Goal: Transaction & Acquisition: Purchase product/service

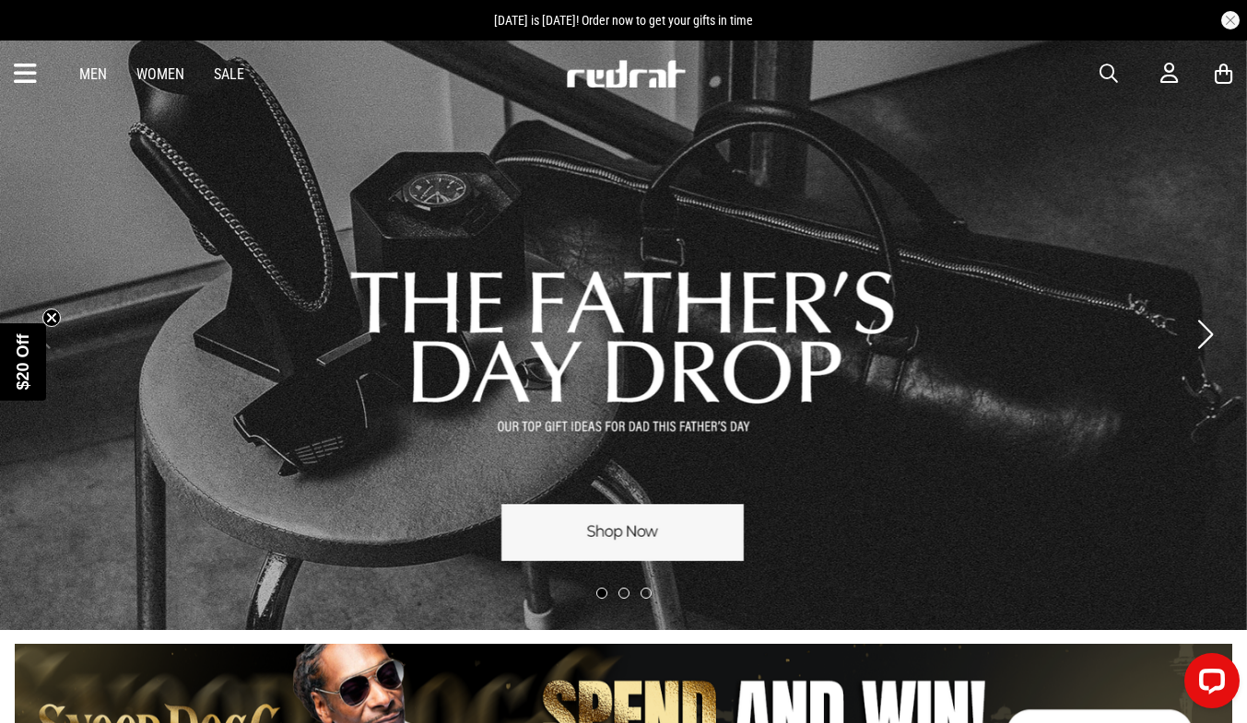
drag, startPoint x: 1111, startPoint y: 58, endPoint x: 1105, endPoint y: 75, distance: 17.8
click at [1105, 75] on div "Men Women Sale Sign in New Back Footwear Back Mens Back Womens Back Youth & Kid…" at bounding box center [623, 74] width 1247 height 66
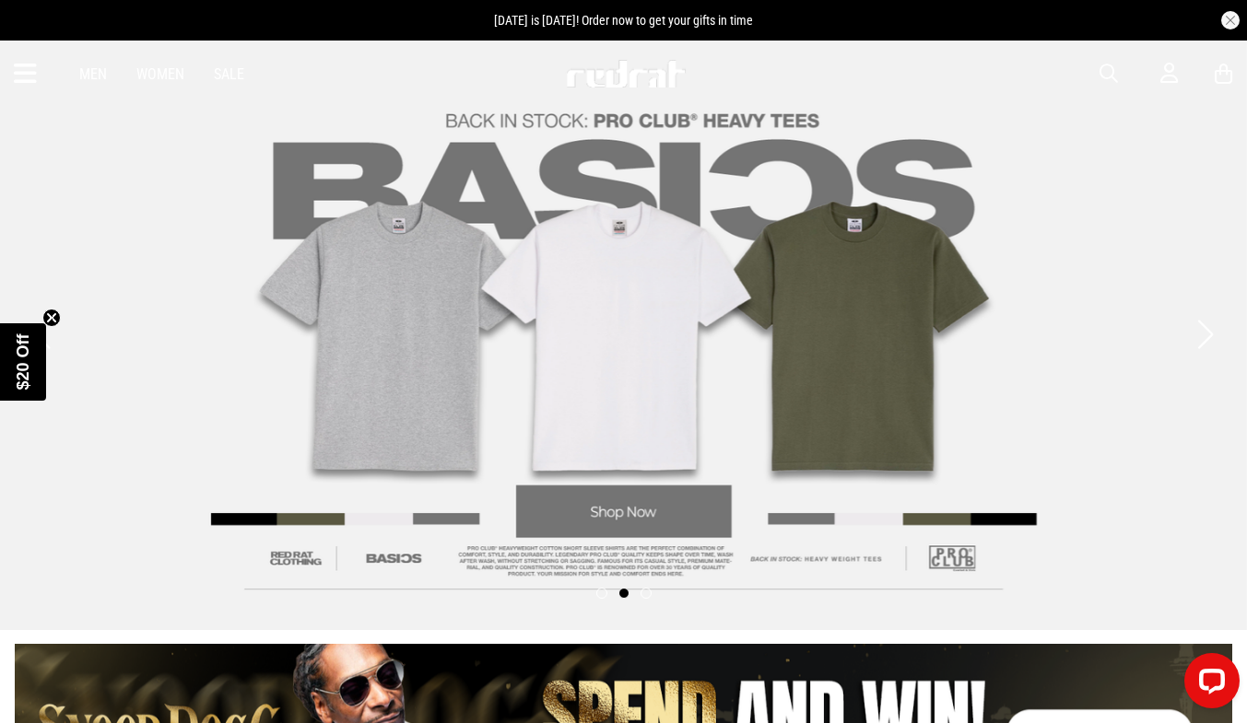
click at [1105, 75] on span "button" at bounding box center [1108, 74] width 18 height 22
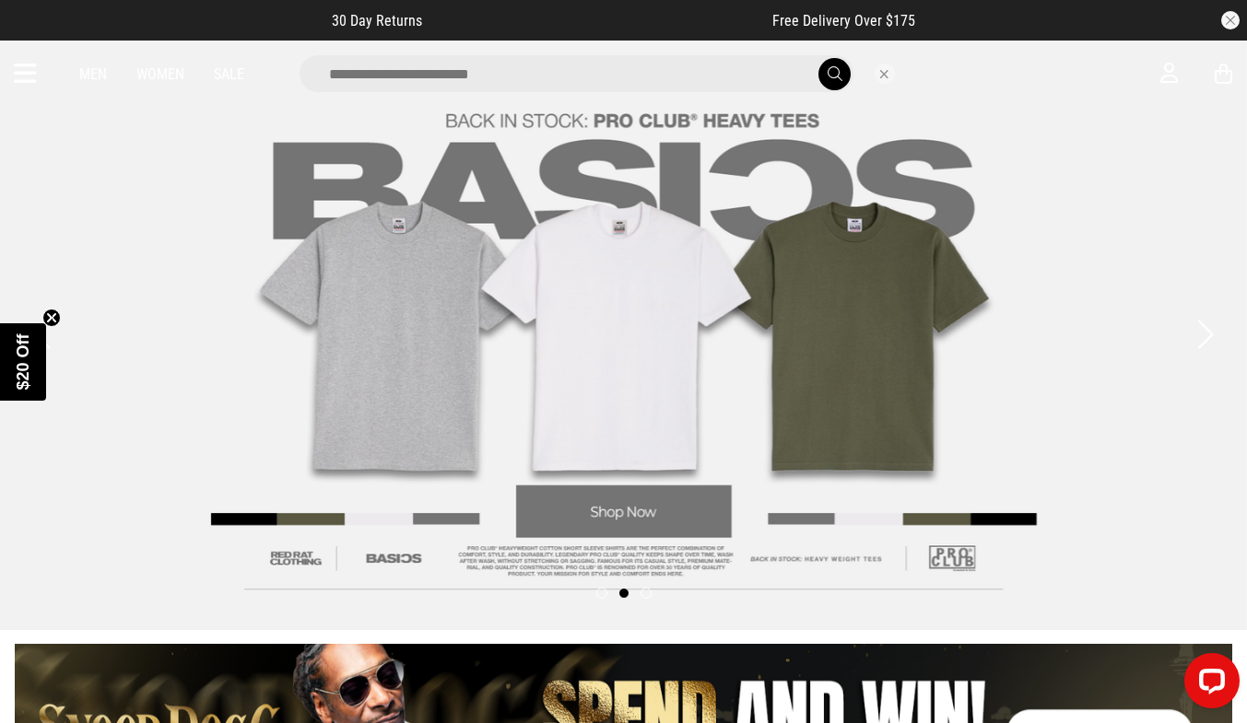
click at [424, 72] on input "search" at bounding box center [577, 73] width 554 height 37
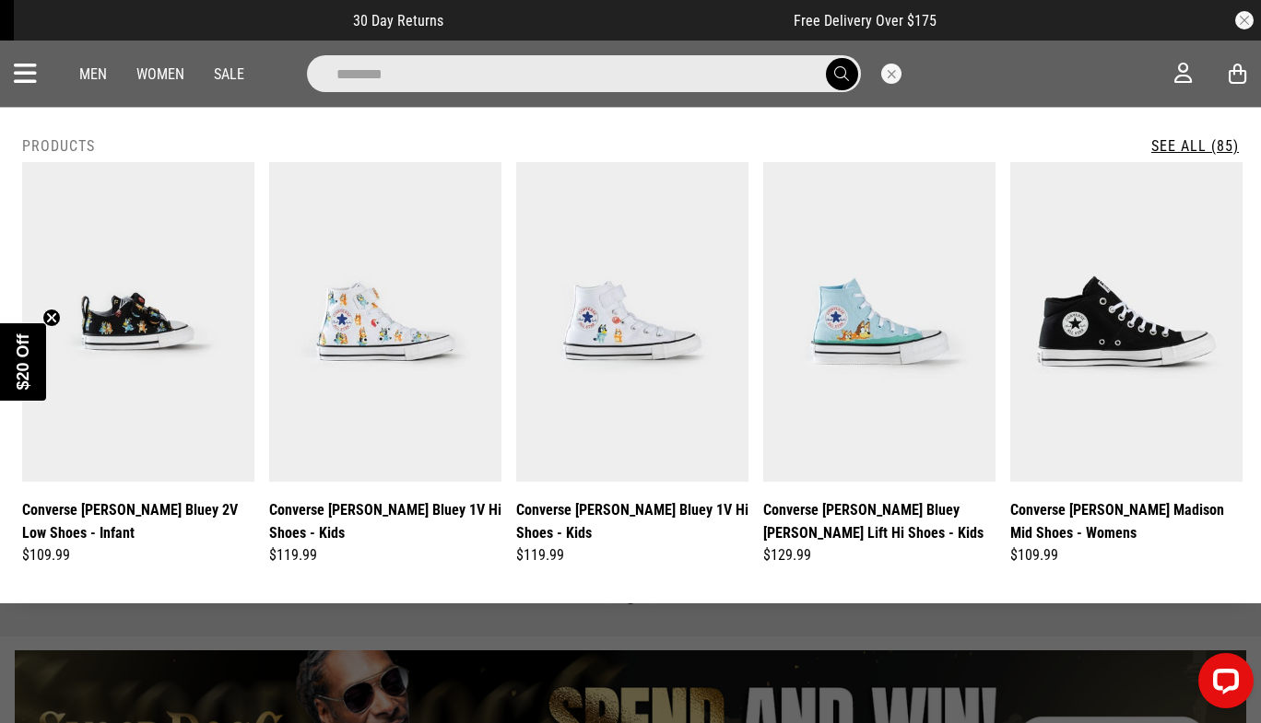
type input "********"
click at [826, 58] on button "submit" at bounding box center [842, 74] width 32 height 32
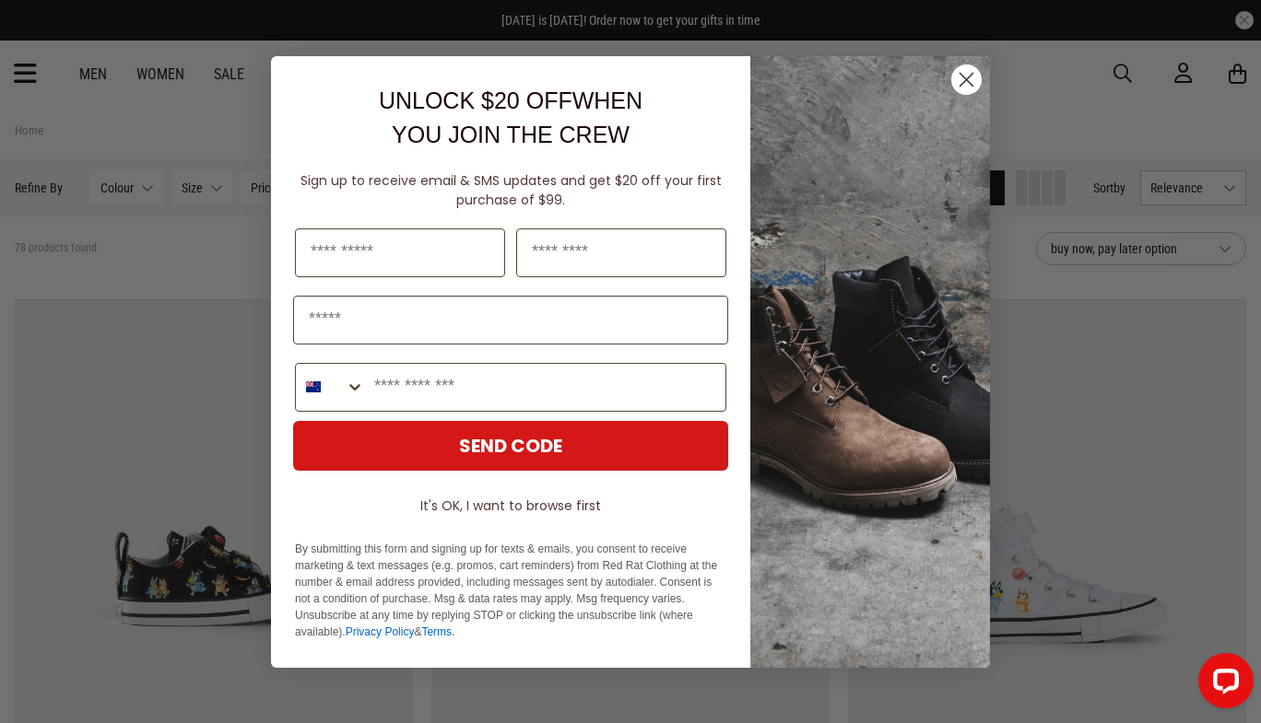
click at [969, 76] on icon "Close dialog" at bounding box center [966, 79] width 13 height 13
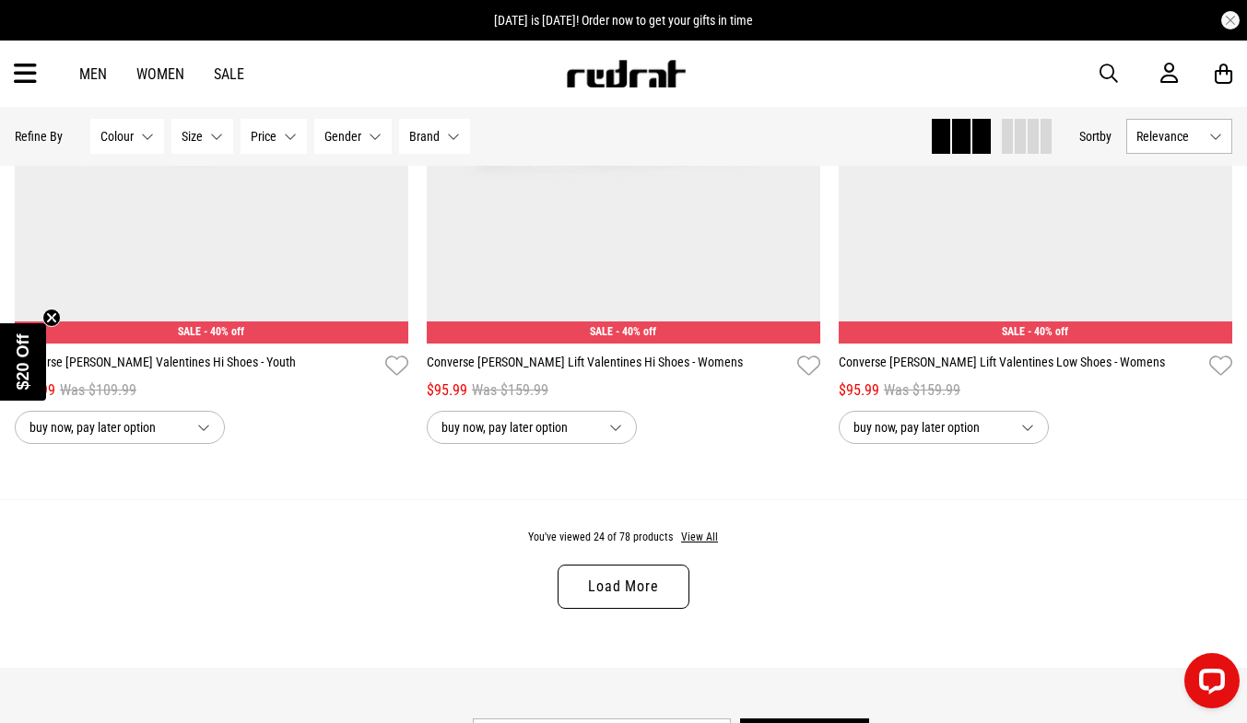
scroll to position [5328, 0]
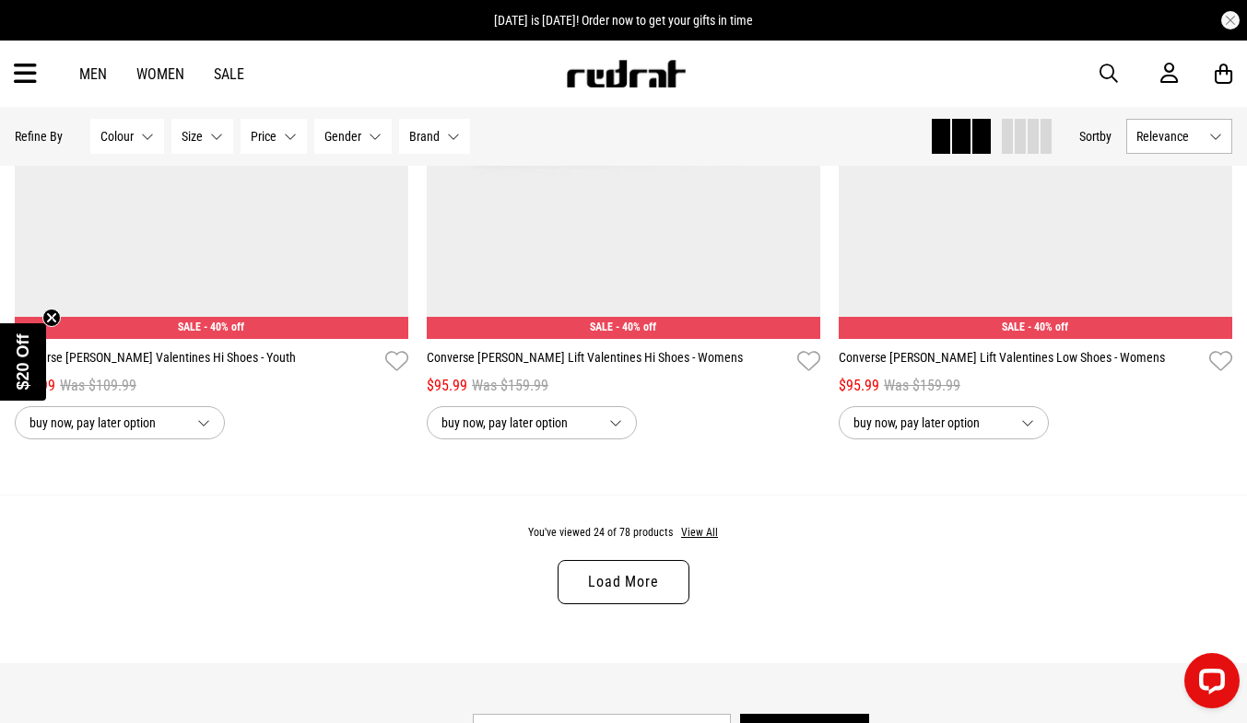
click at [628, 605] on link "Load More" at bounding box center [623, 582] width 131 height 44
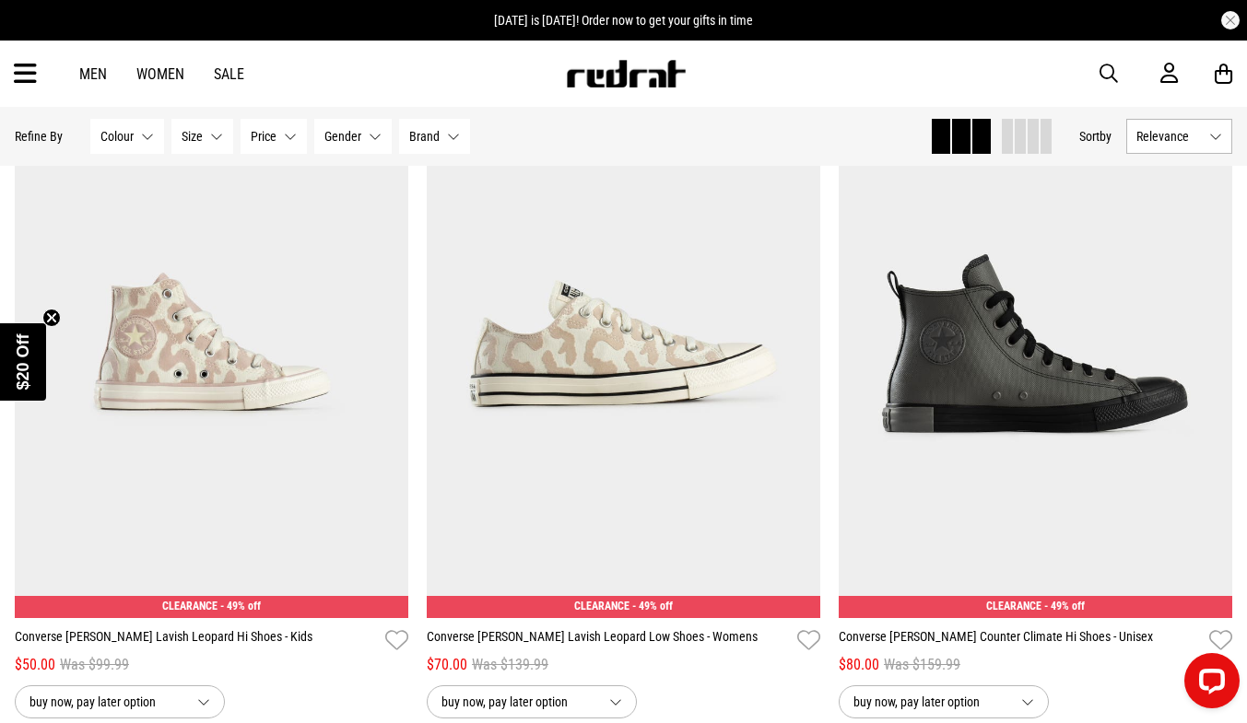
scroll to position [9921, 0]
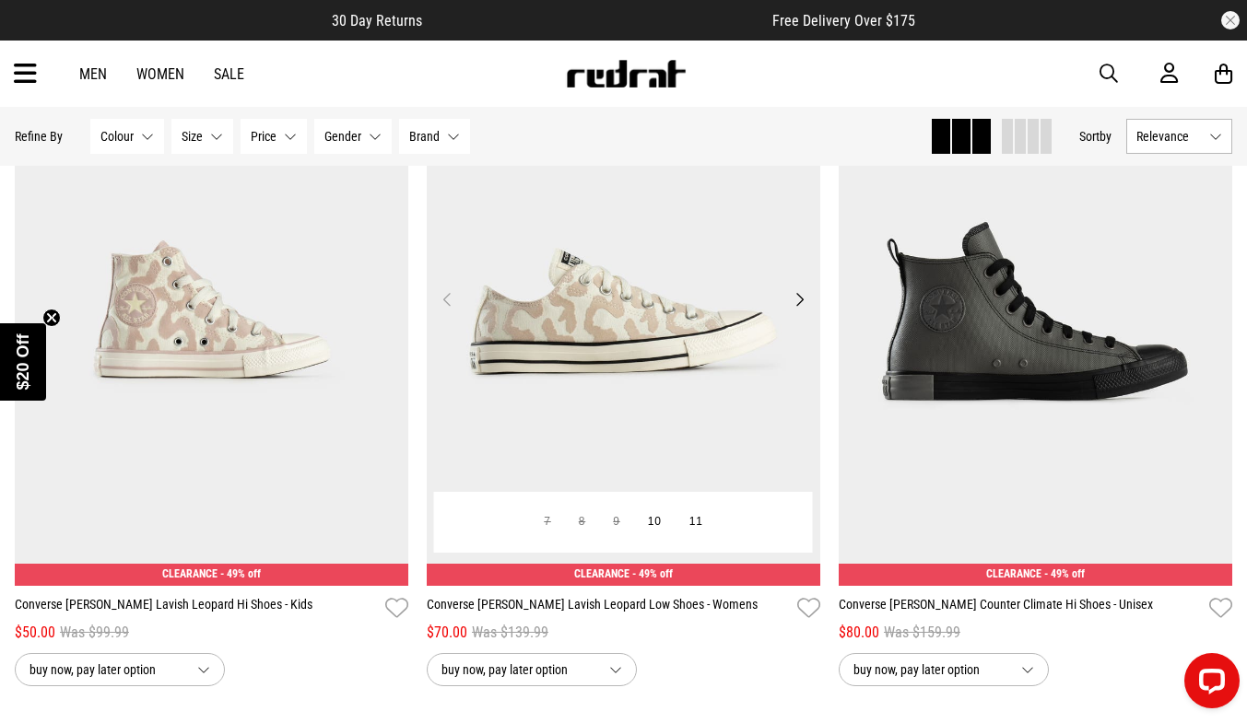
click at [622, 404] on img at bounding box center [624, 310] width 394 height 551
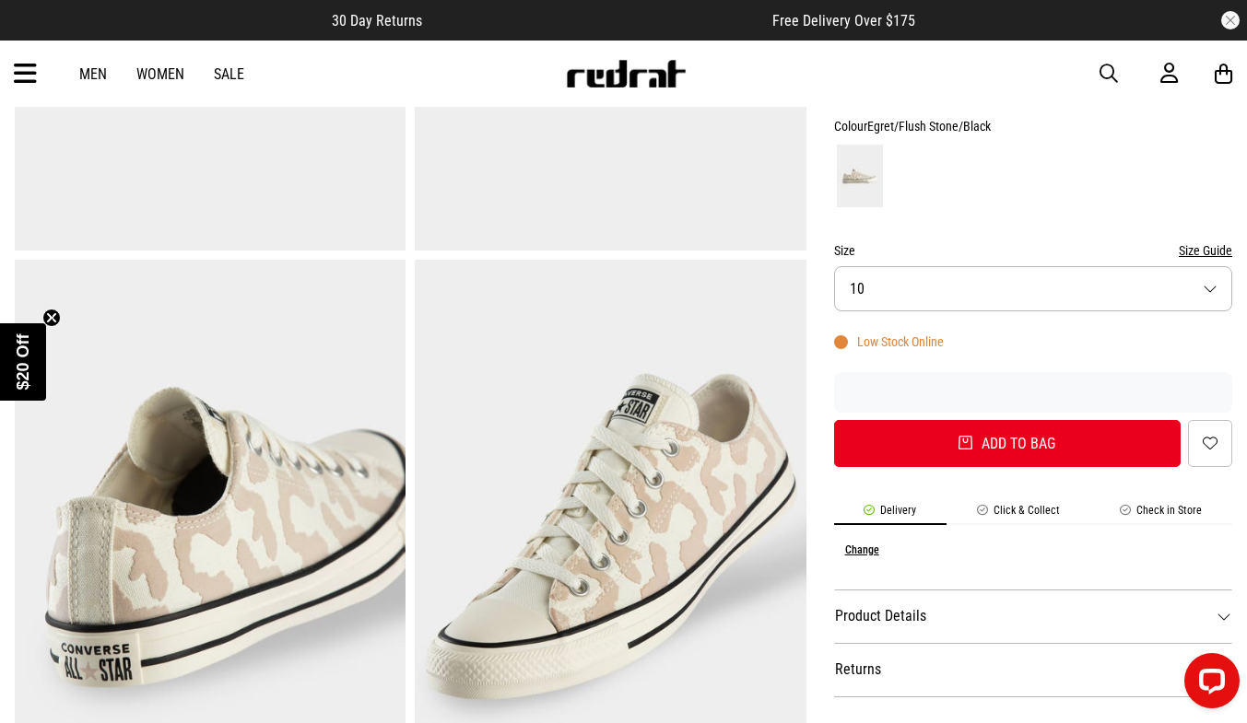
scroll to position [451, 0]
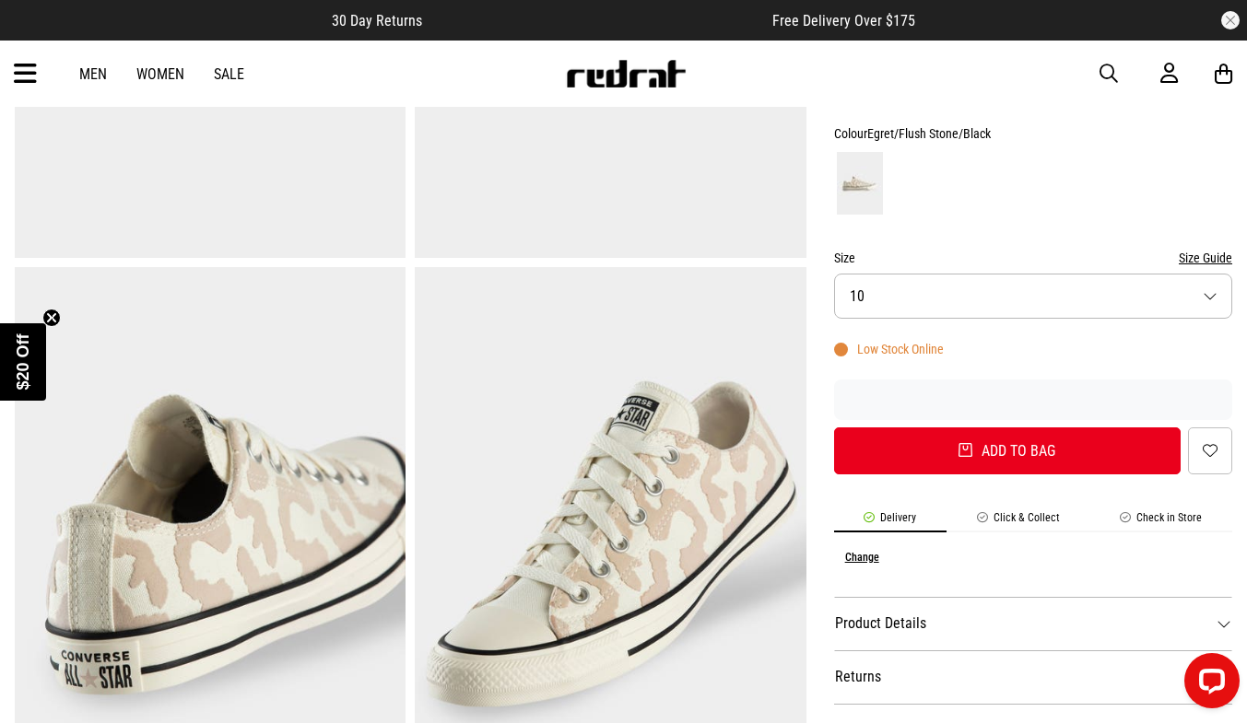
click at [1214, 301] on button "Size 10" at bounding box center [1033, 296] width 398 height 45
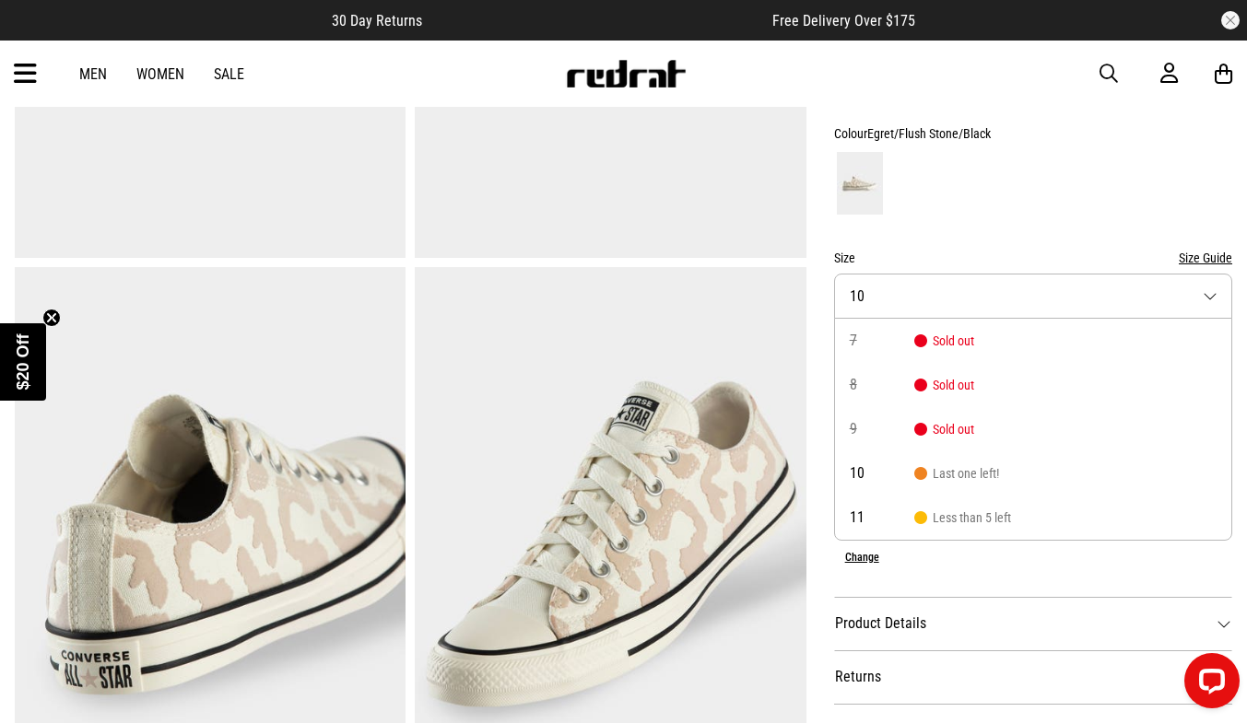
click at [1214, 301] on button "Size 10" at bounding box center [1033, 296] width 398 height 45
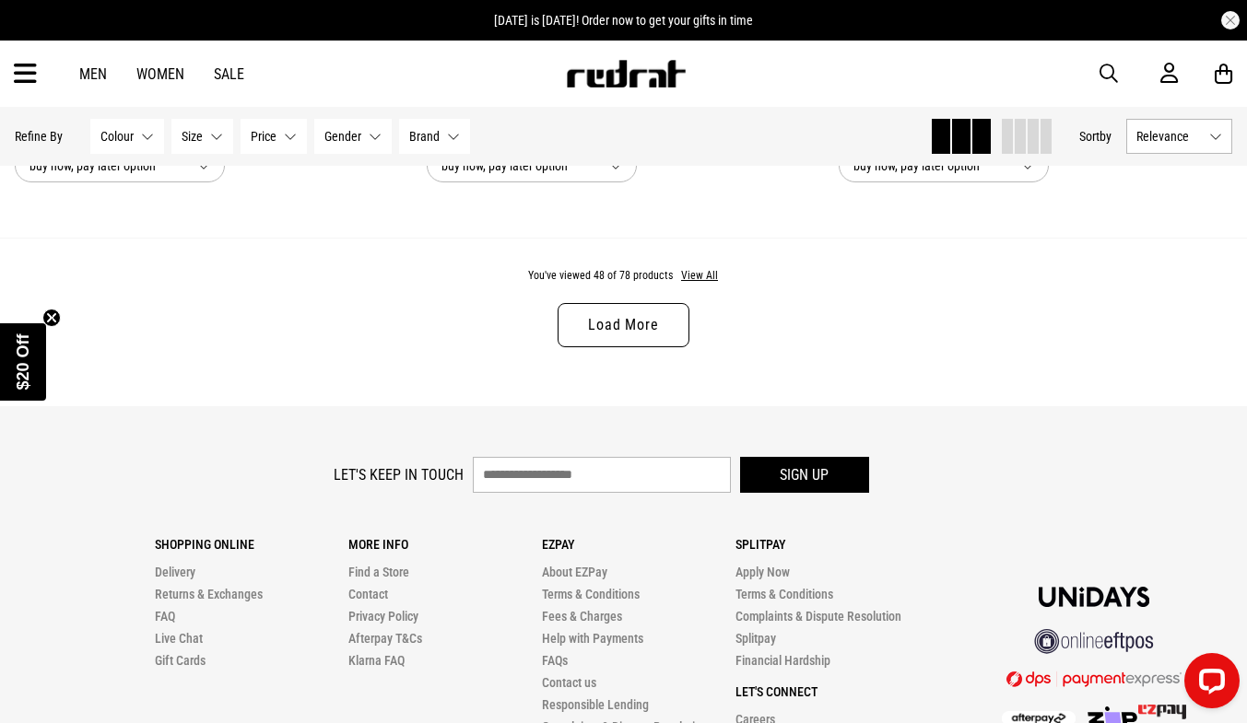
scroll to position [5729, 0]
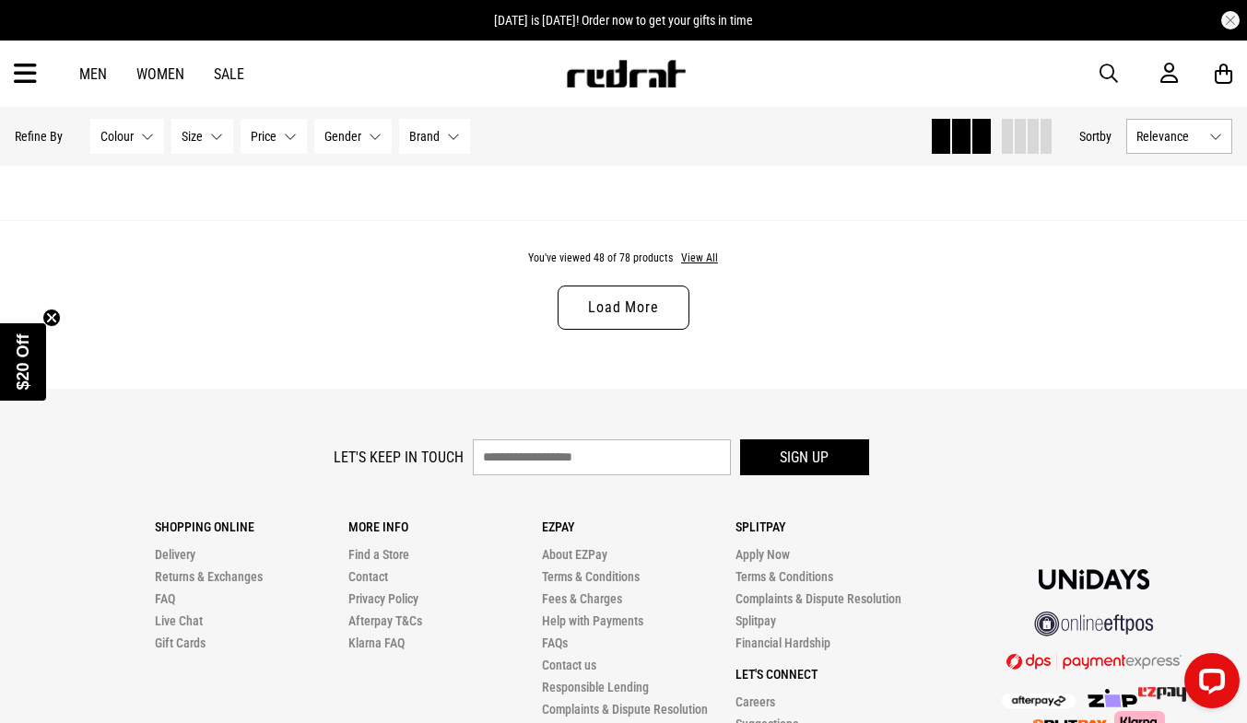
click at [617, 326] on link "Load More" at bounding box center [623, 308] width 131 height 44
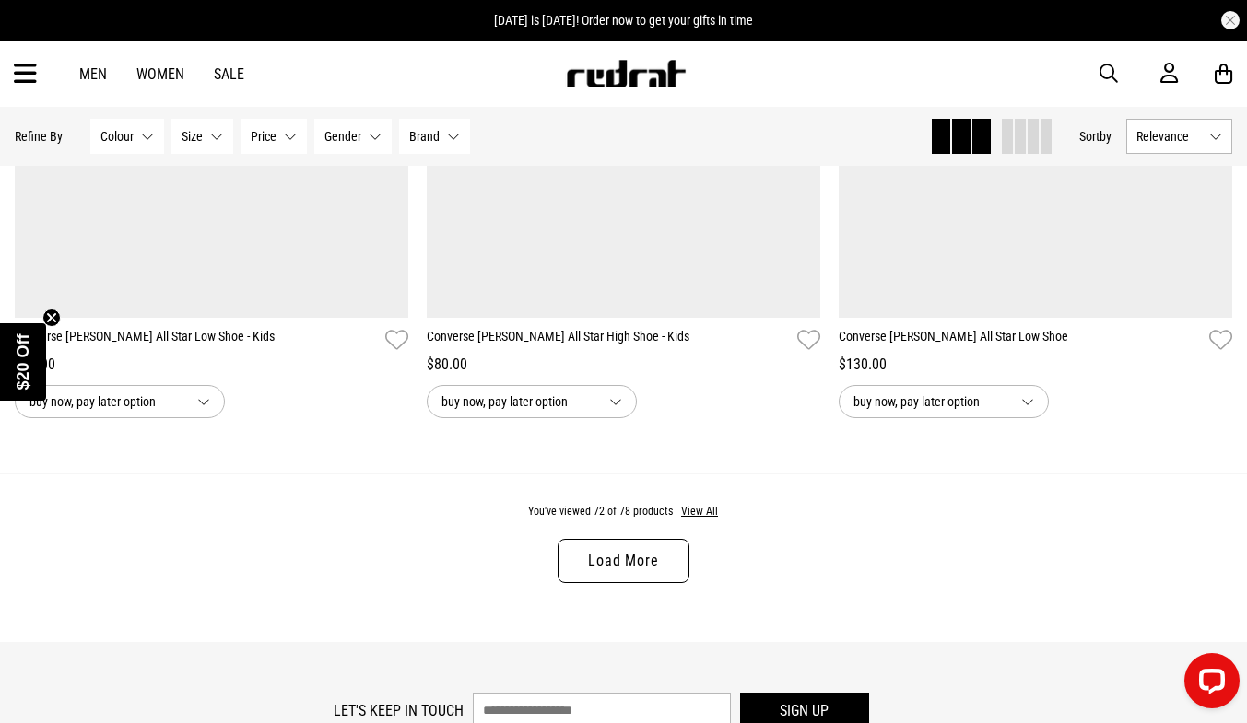
scroll to position [10989, 0]
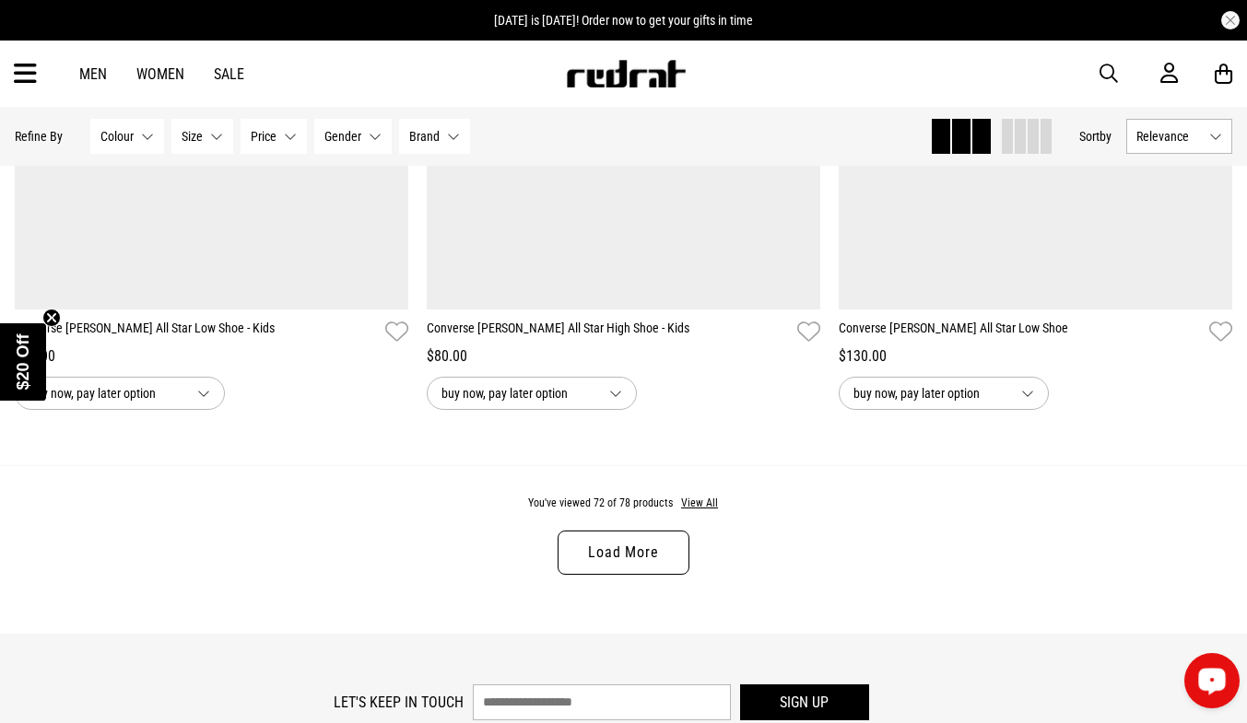
click at [631, 575] on link "Load More" at bounding box center [623, 553] width 131 height 44
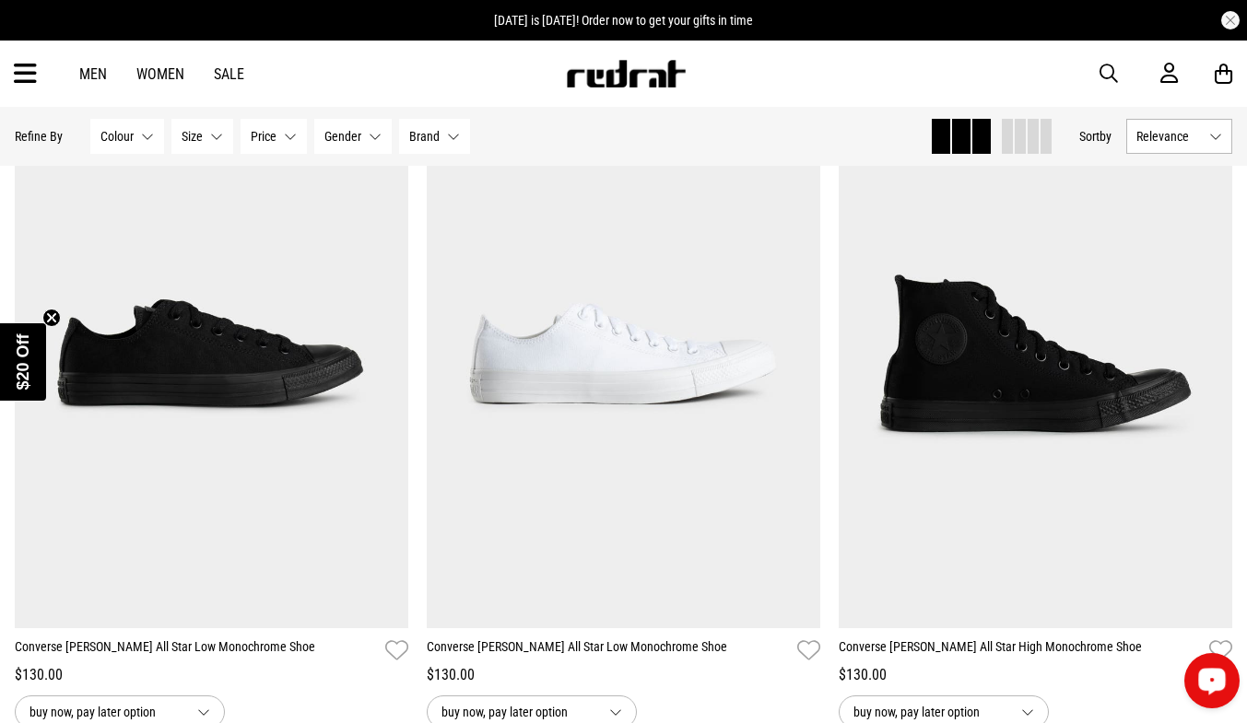
scroll to position [11178, 0]
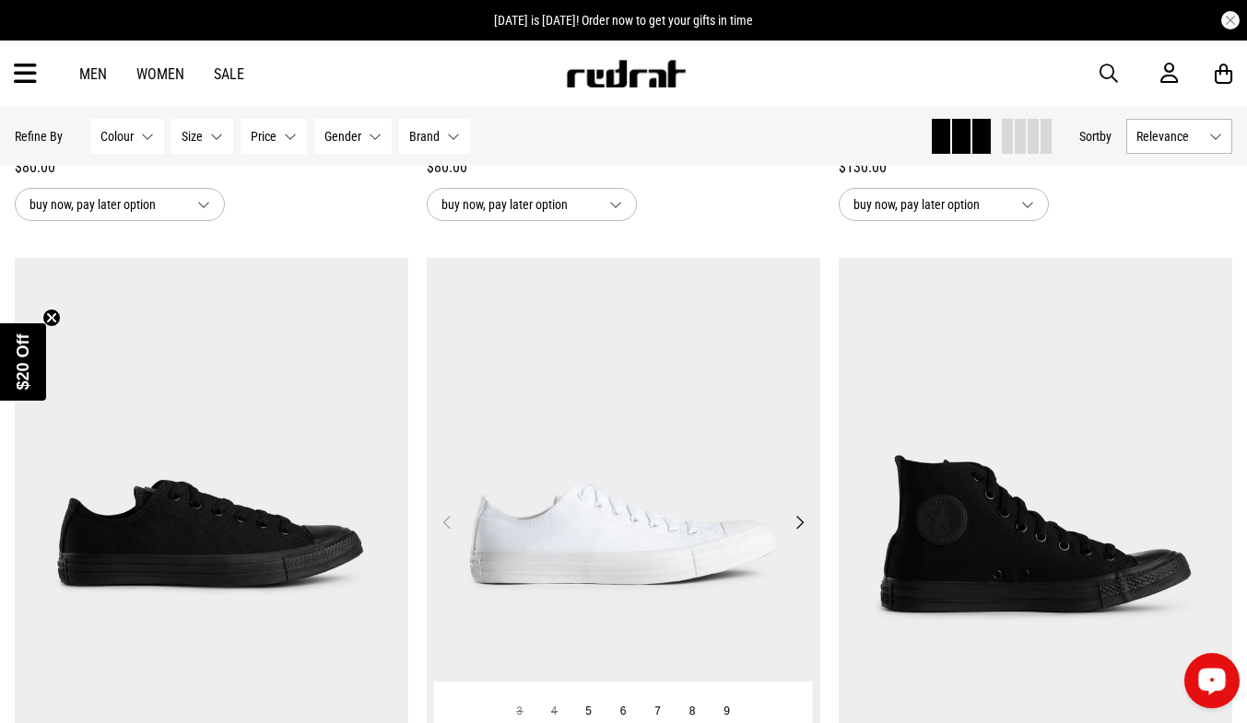
click at [802, 534] on button "Next" at bounding box center [799, 522] width 23 height 22
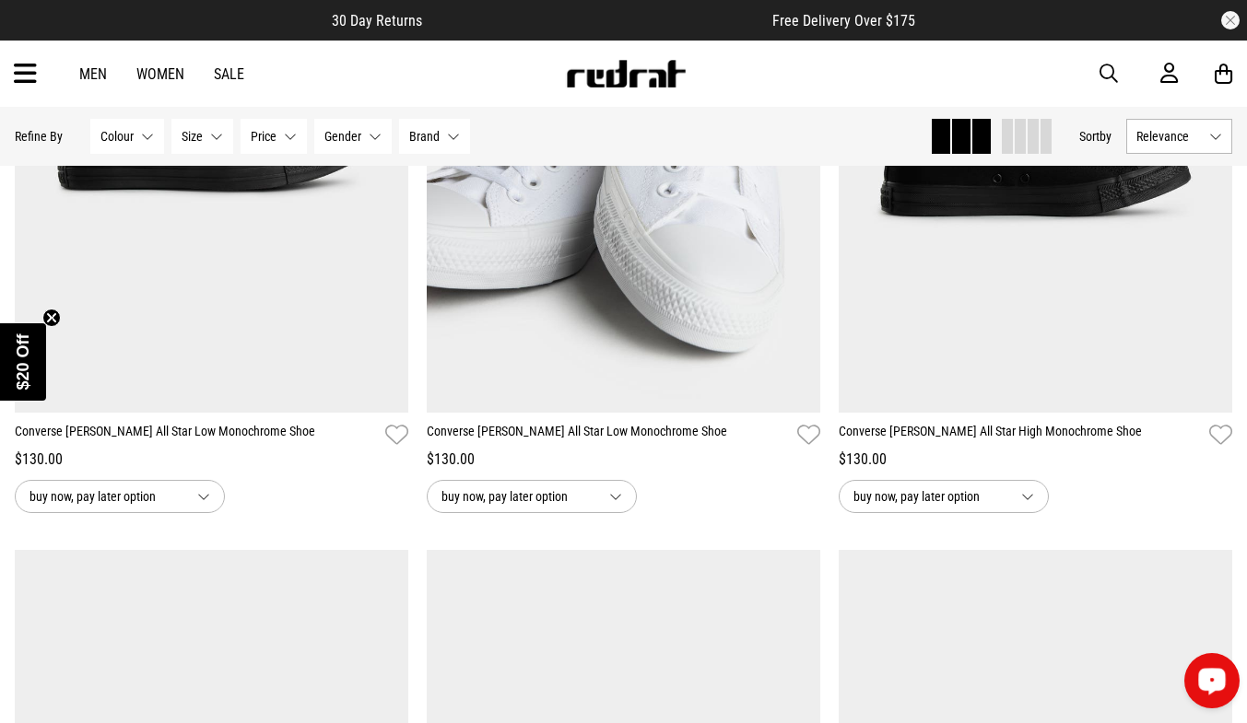
scroll to position [11584, 0]
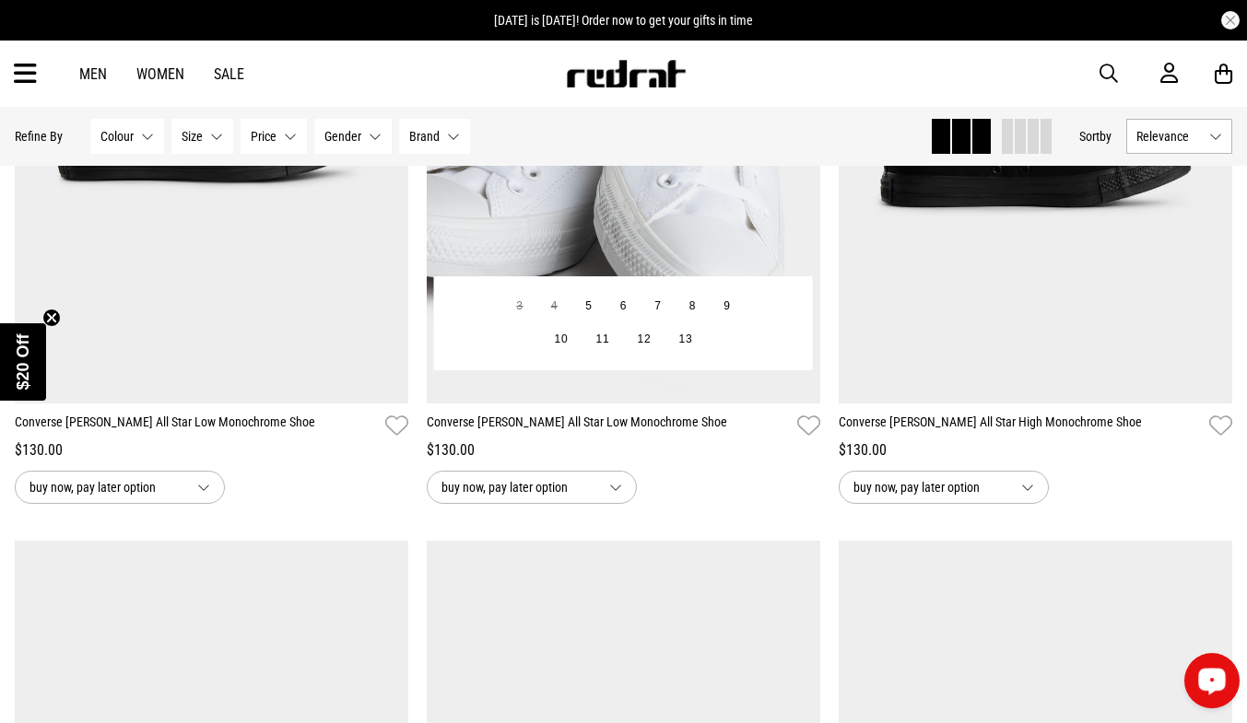
click at [675, 253] on img at bounding box center [624, 128] width 394 height 551
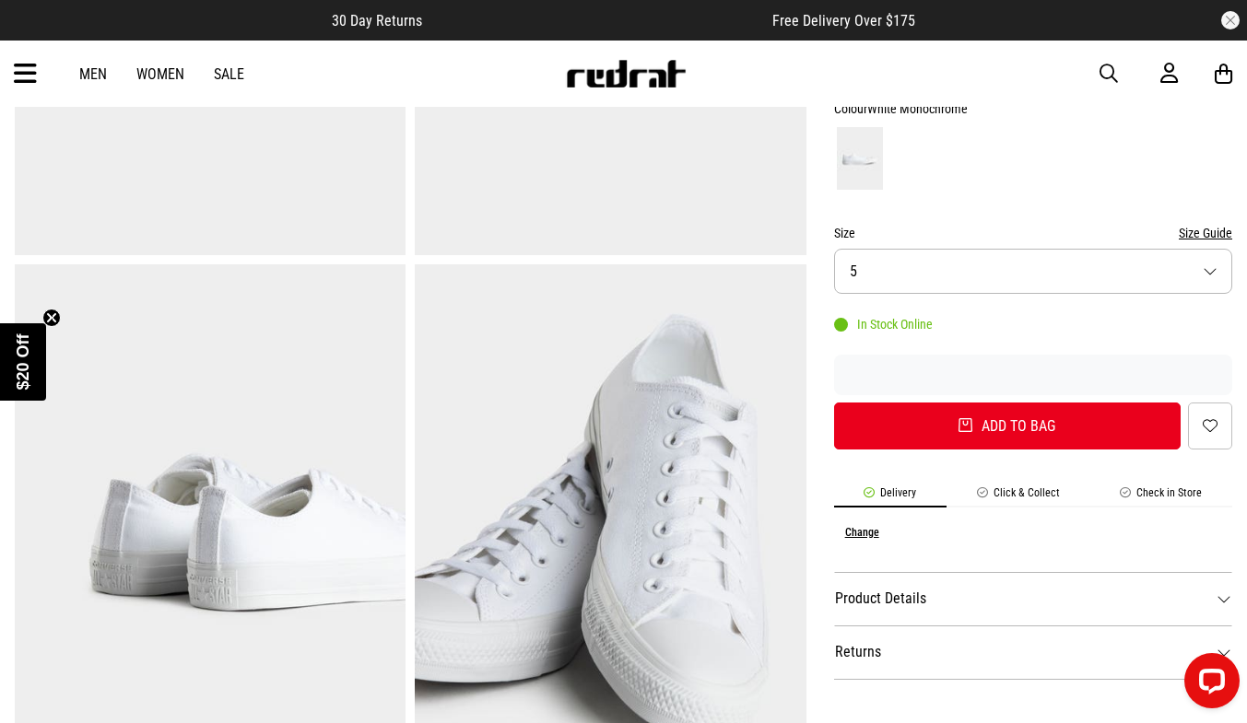
scroll to position [459, 0]
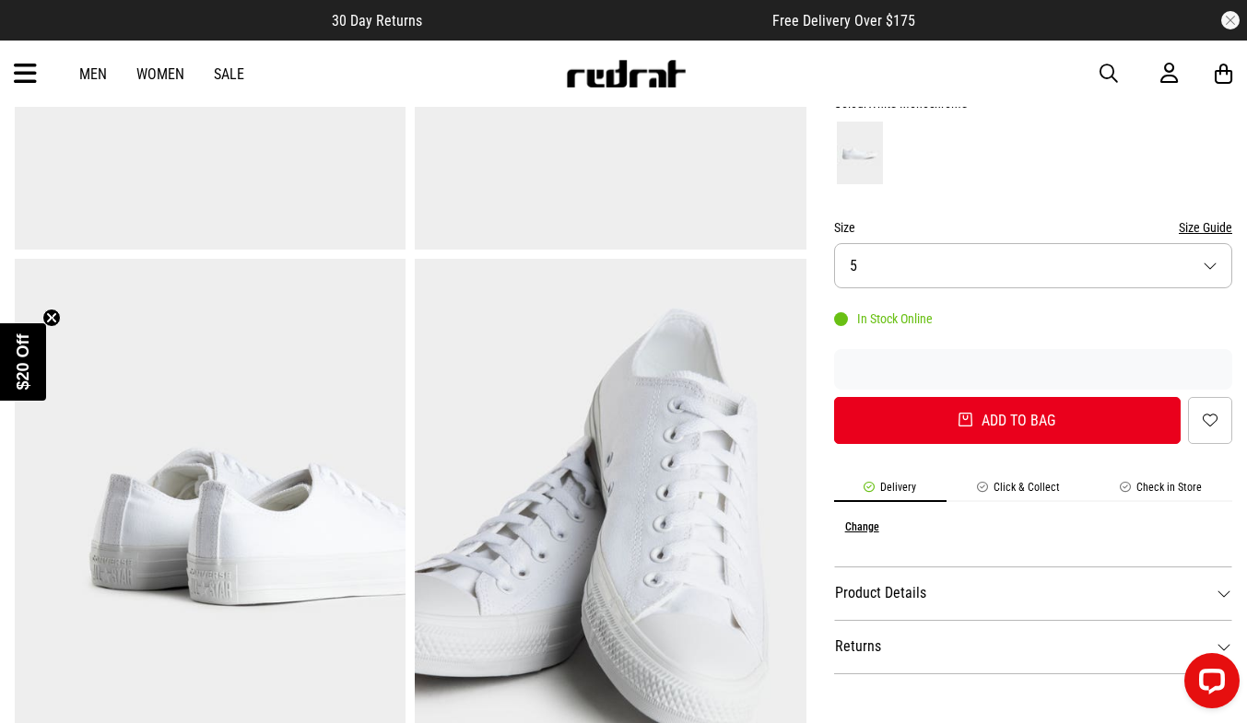
click at [1214, 271] on button "Size 5" at bounding box center [1033, 265] width 398 height 45
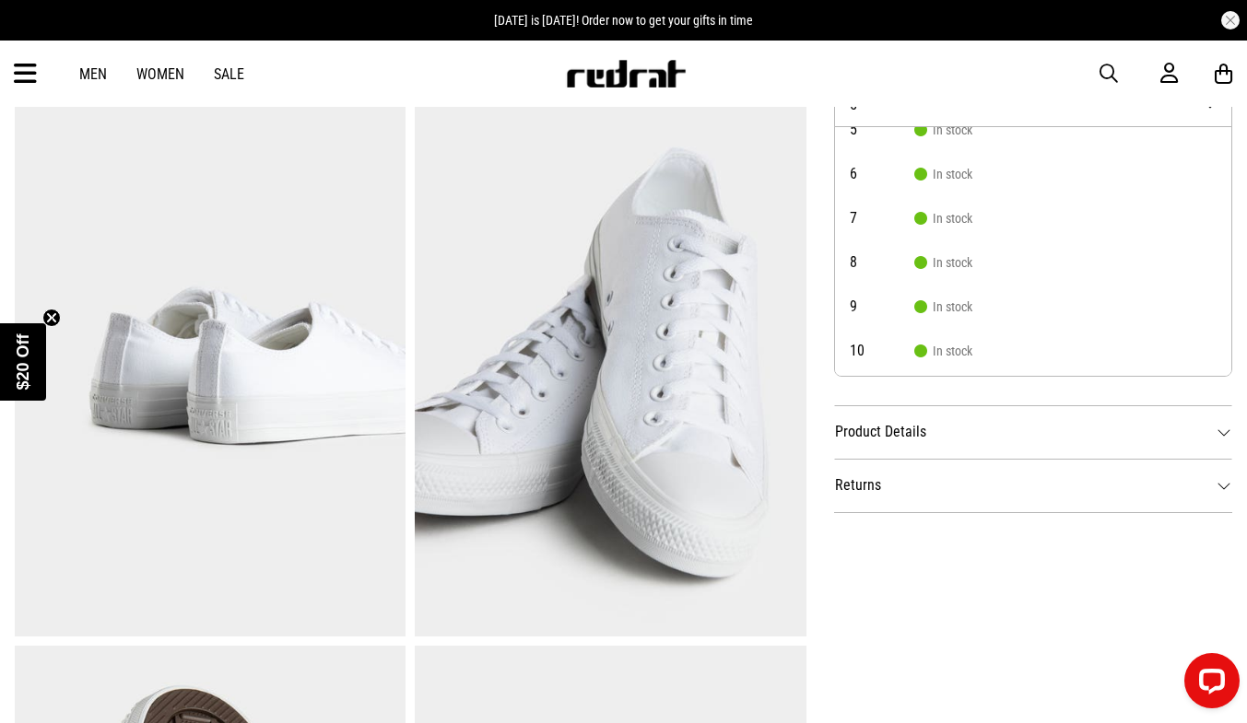
scroll to position [630, 0]
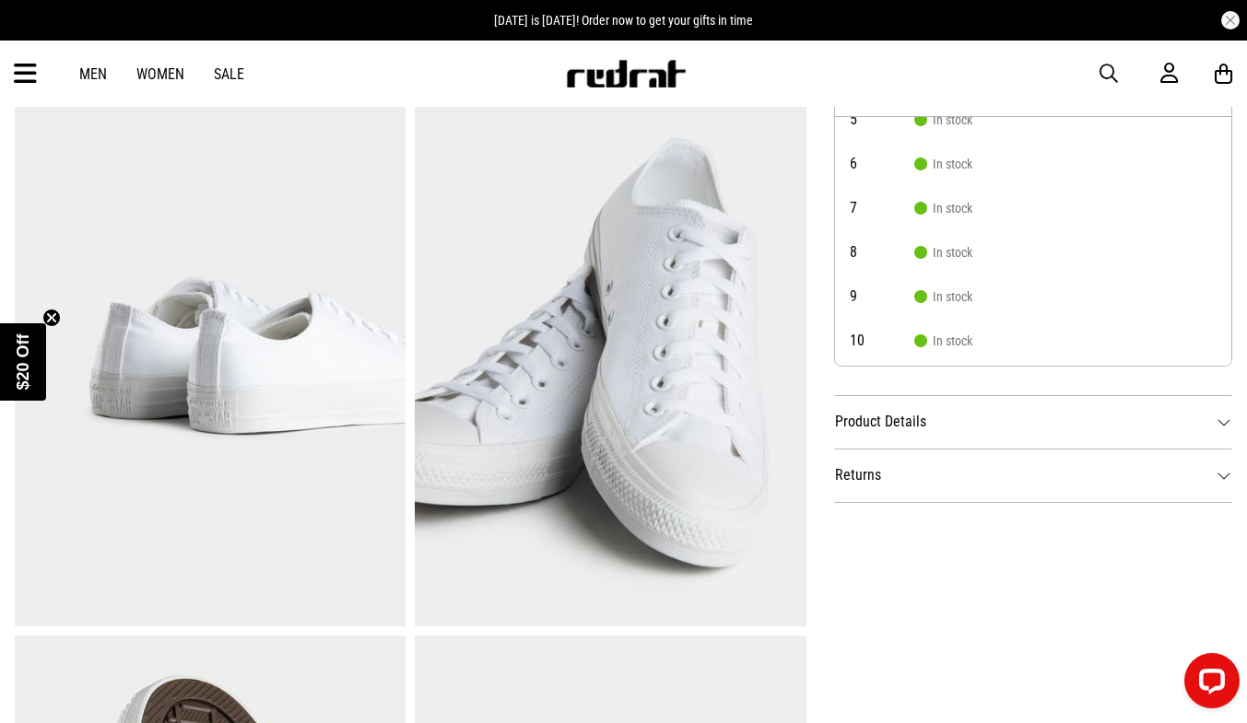
click at [1070, 551] on div "SHARE Converse [PERSON_NAME] All Star Low Monochrome Shoe Style Code: 25483 $13…" at bounding box center [1019, 361] width 426 height 1645
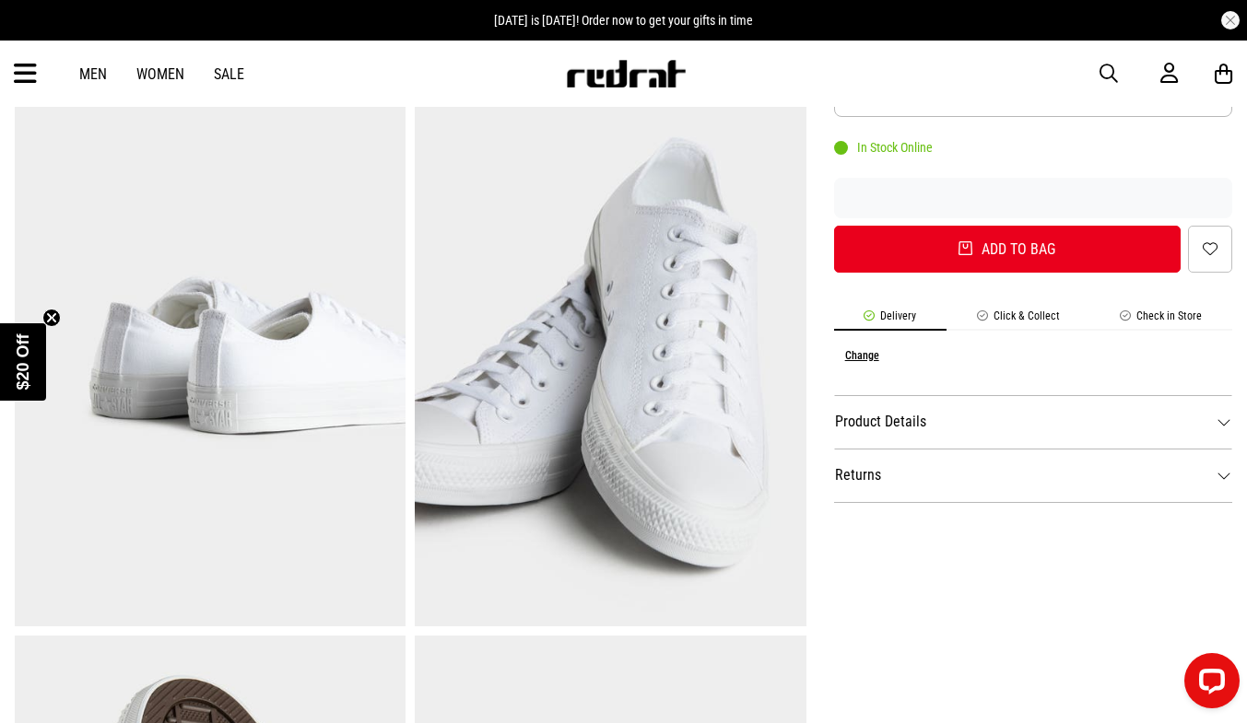
click at [1145, 318] on li "Check in Store" at bounding box center [1161, 320] width 142 height 21
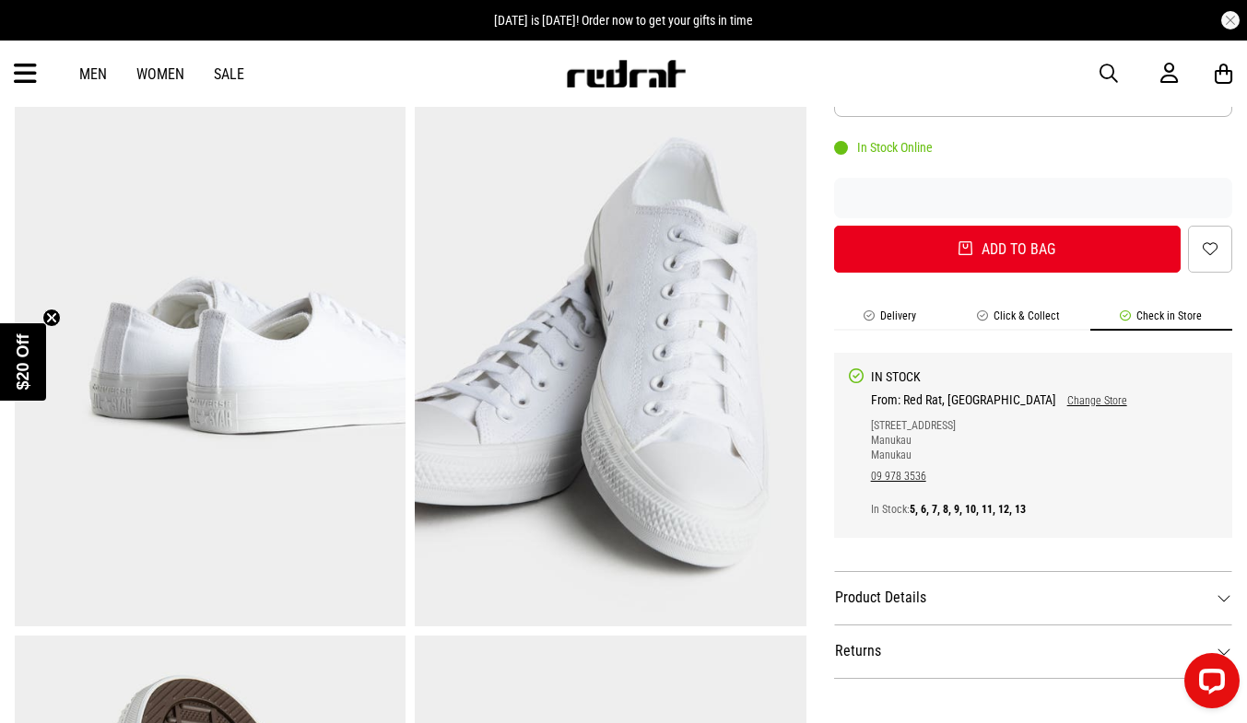
click at [1056, 401] on link "Change Store" at bounding box center [1091, 400] width 71 height 13
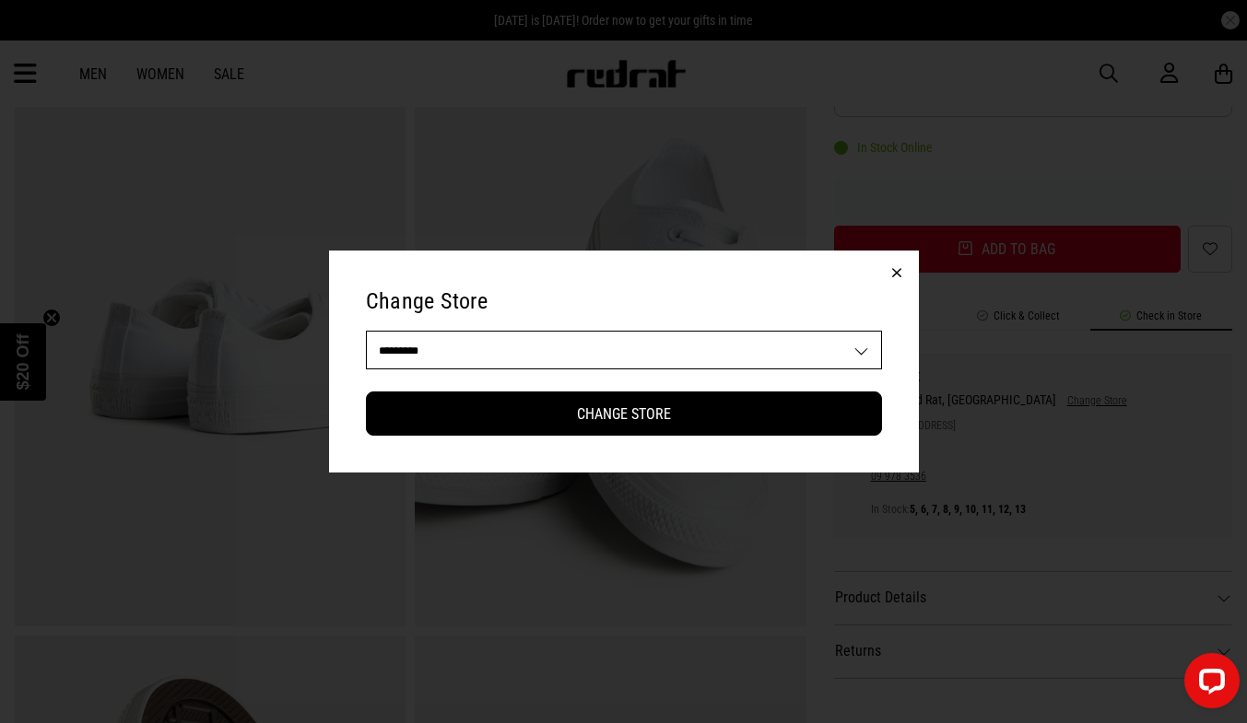
click at [859, 354] on select "**********" at bounding box center [624, 350] width 514 height 37
select select "**"
click at [367, 332] on select "**********" at bounding box center [624, 350] width 514 height 37
click at [895, 271] on button "button" at bounding box center [897, 273] width 44 height 44
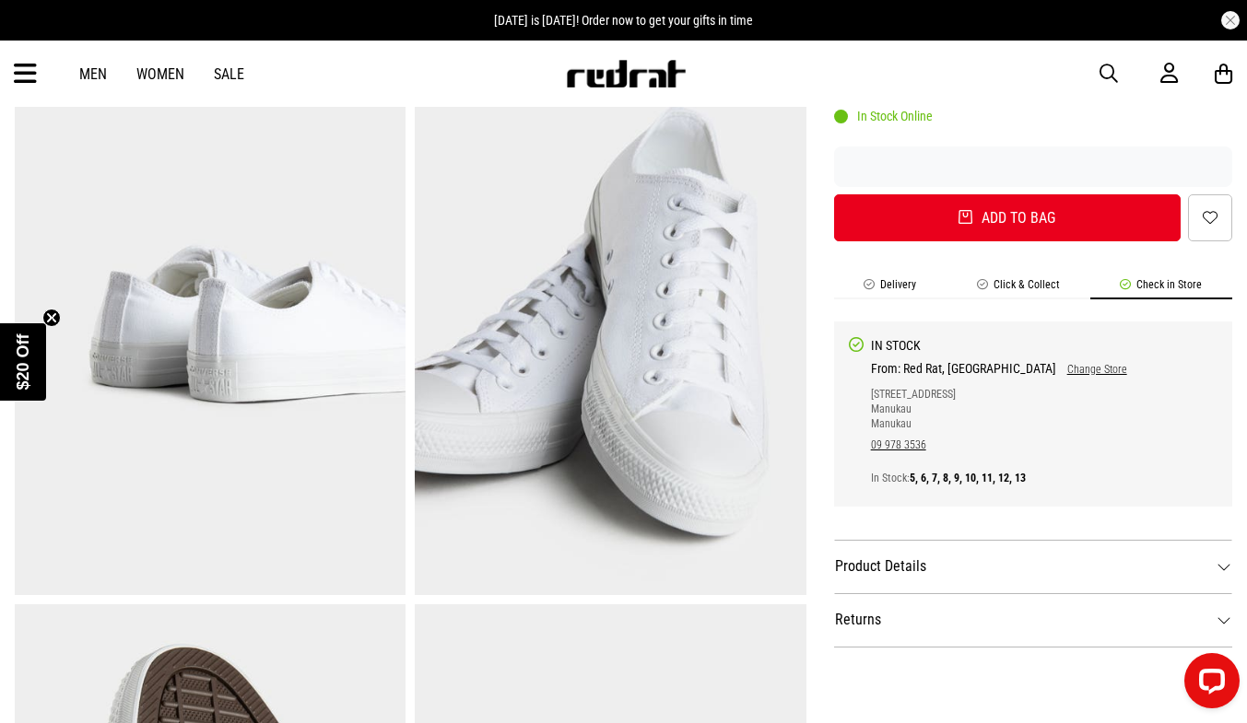
scroll to position [683, 0]
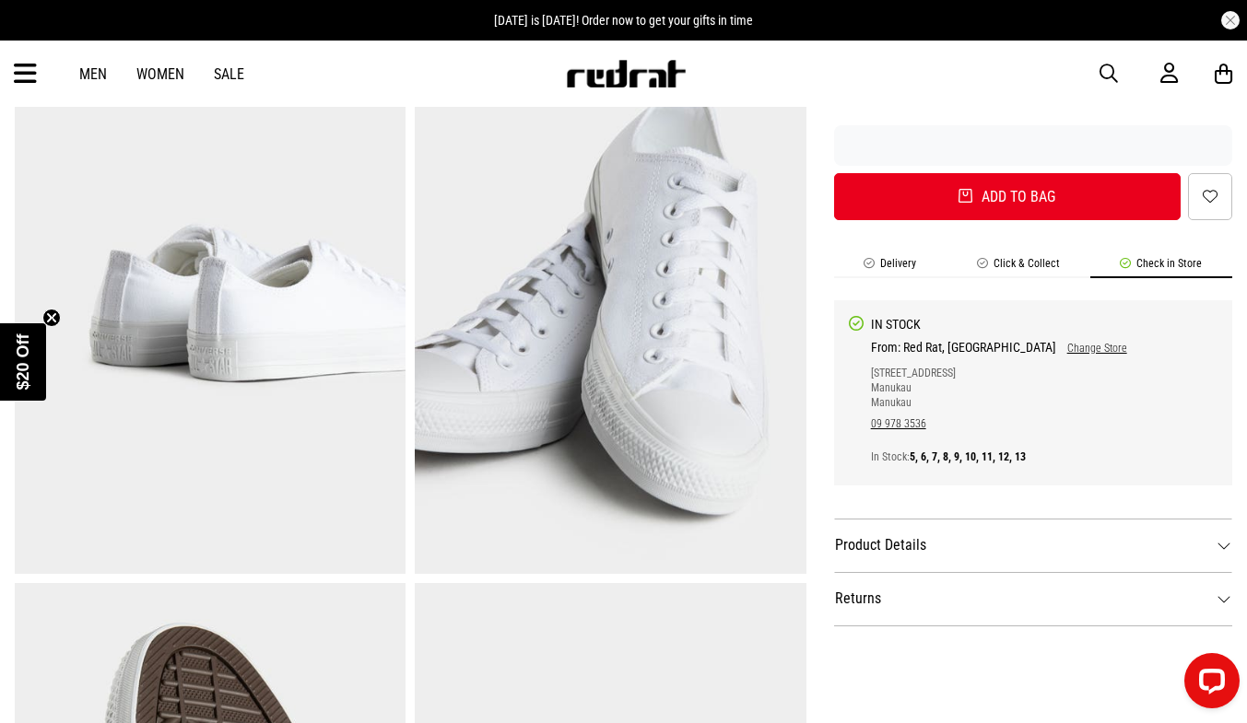
click at [1056, 355] on link "Change Store" at bounding box center [1091, 348] width 71 height 13
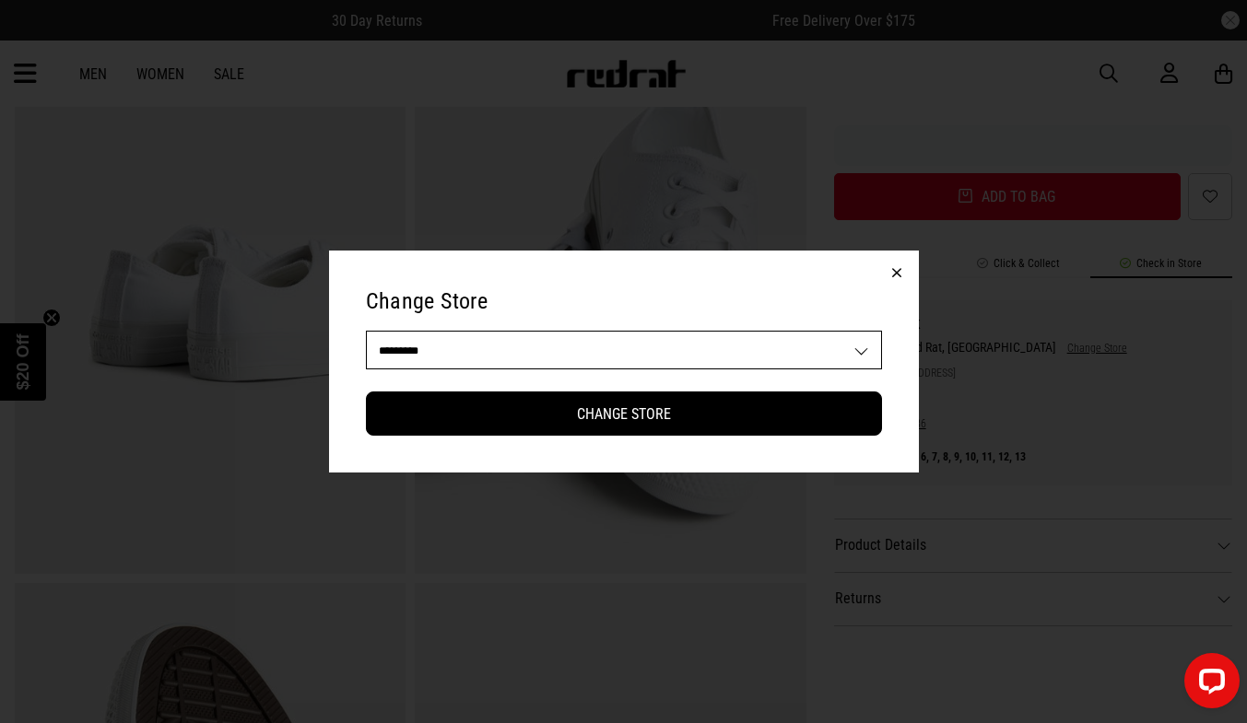
click at [867, 353] on select "**********" at bounding box center [624, 350] width 514 height 37
select select "**"
click at [367, 332] on select "**********" at bounding box center [624, 350] width 514 height 37
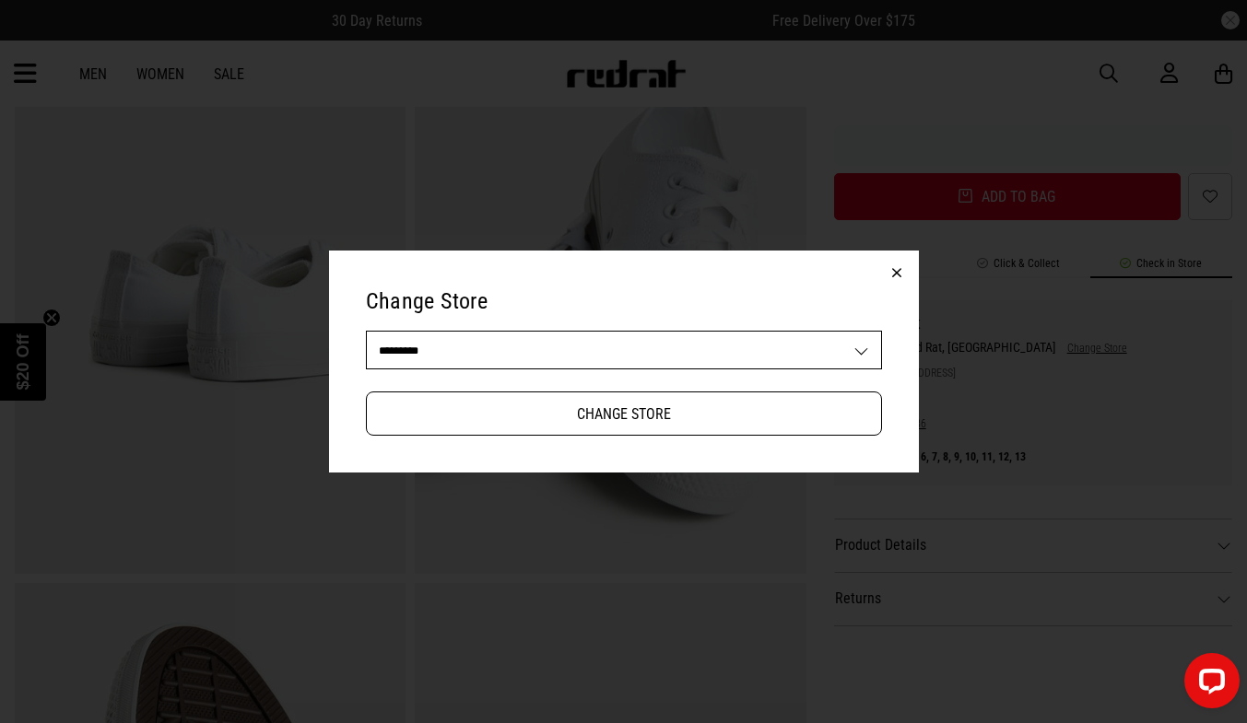
click at [730, 417] on button "Change Store" at bounding box center [624, 414] width 516 height 44
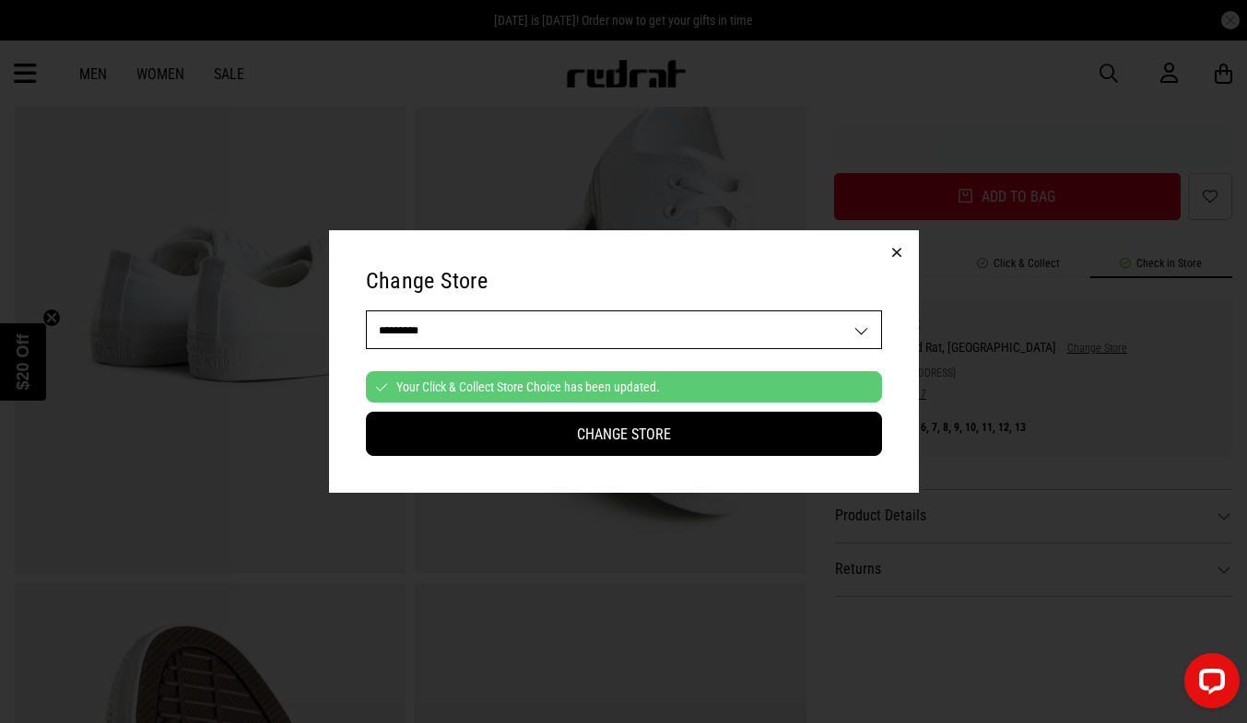
click at [899, 248] on button "button" at bounding box center [897, 252] width 44 height 44
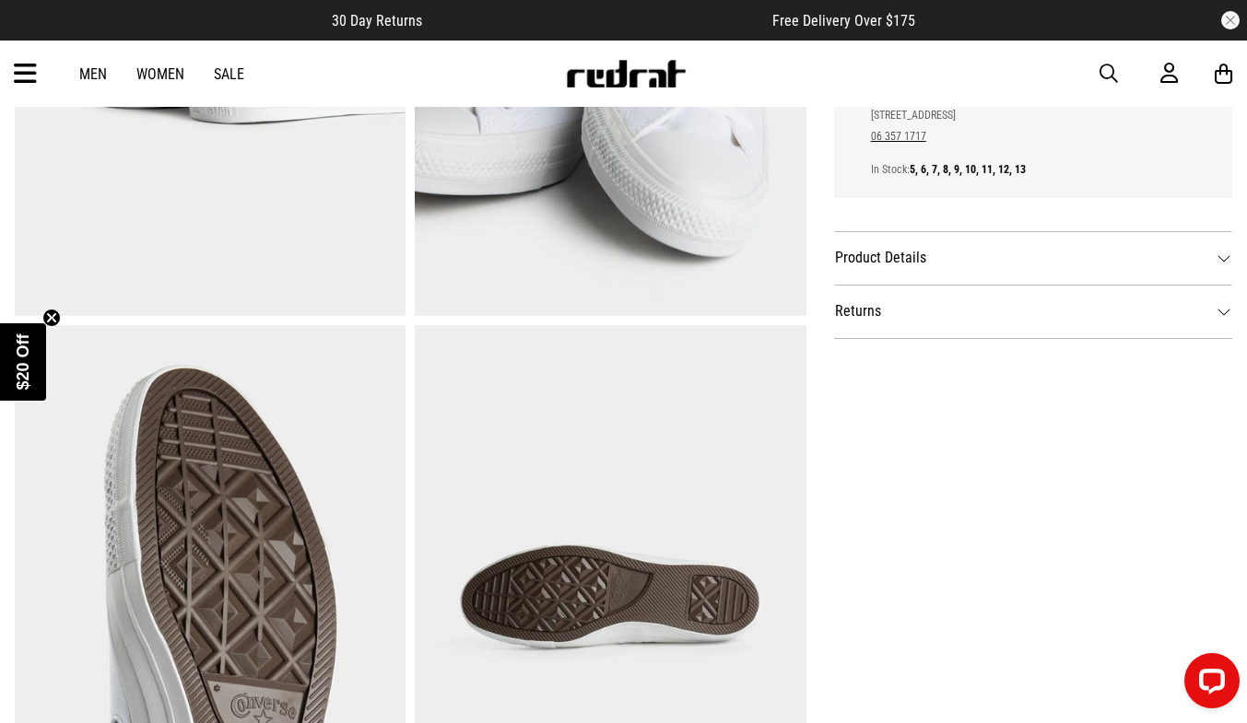
scroll to position [915, 0]
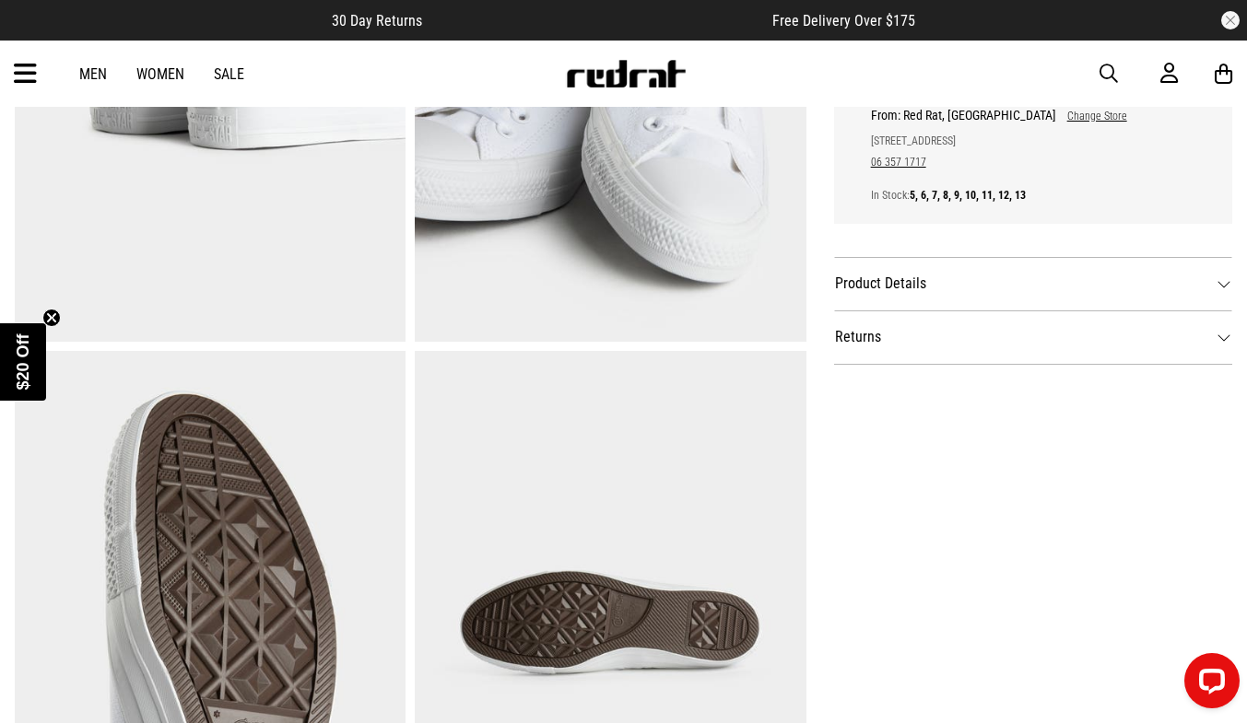
click at [1224, 287] on dt "Product Details" at bounding box center [1033, 283] width 398 height 53
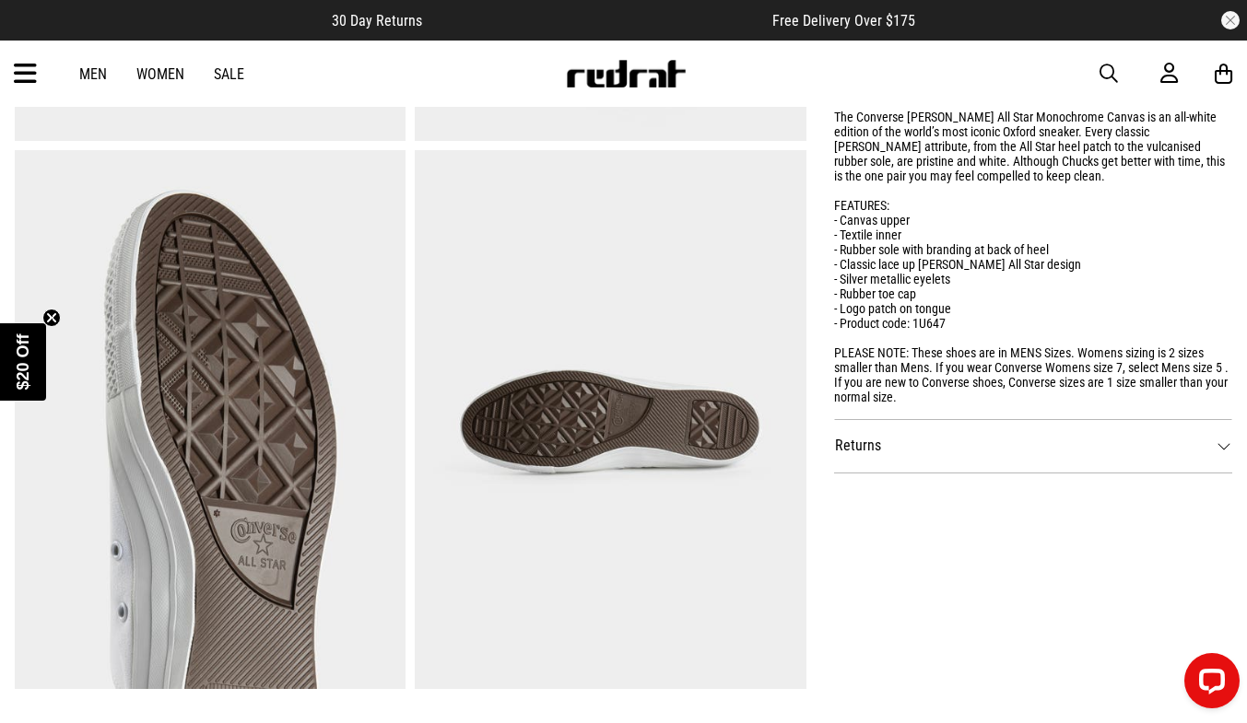
scroll to position [1123, 0]
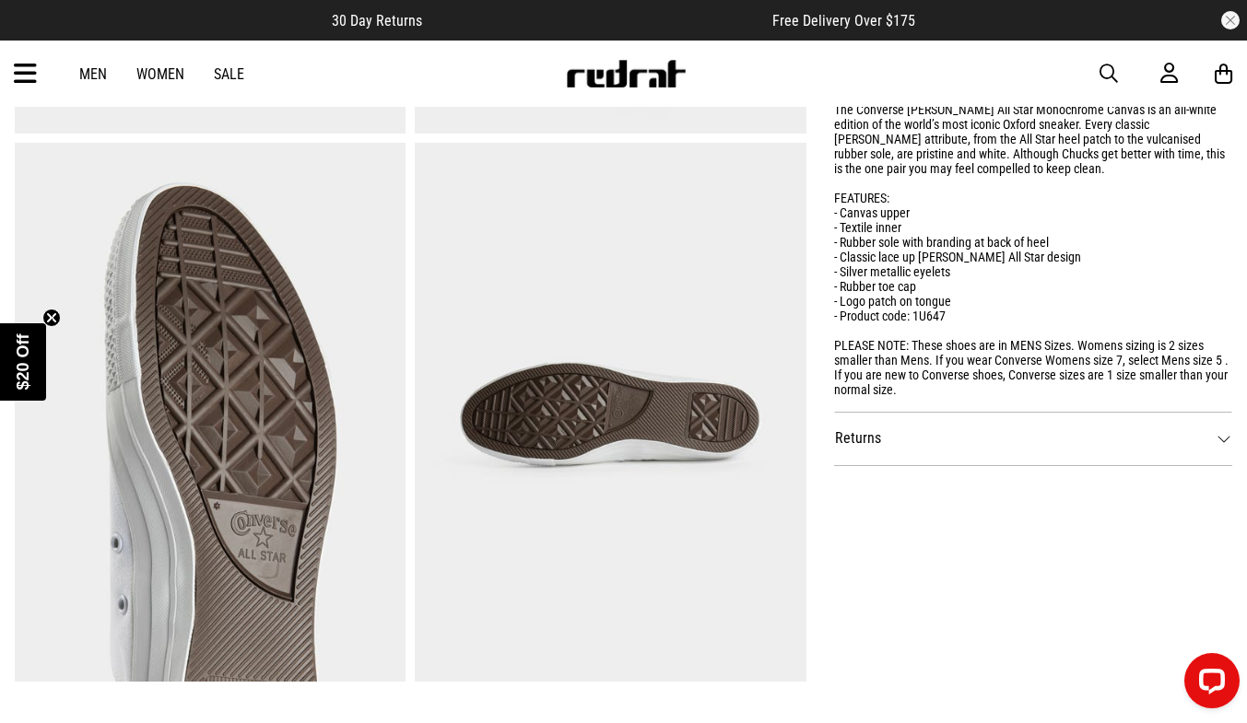
click at [1225, 446] on dt "Returns" at bounding box center [1033, 438] width 398 height 53
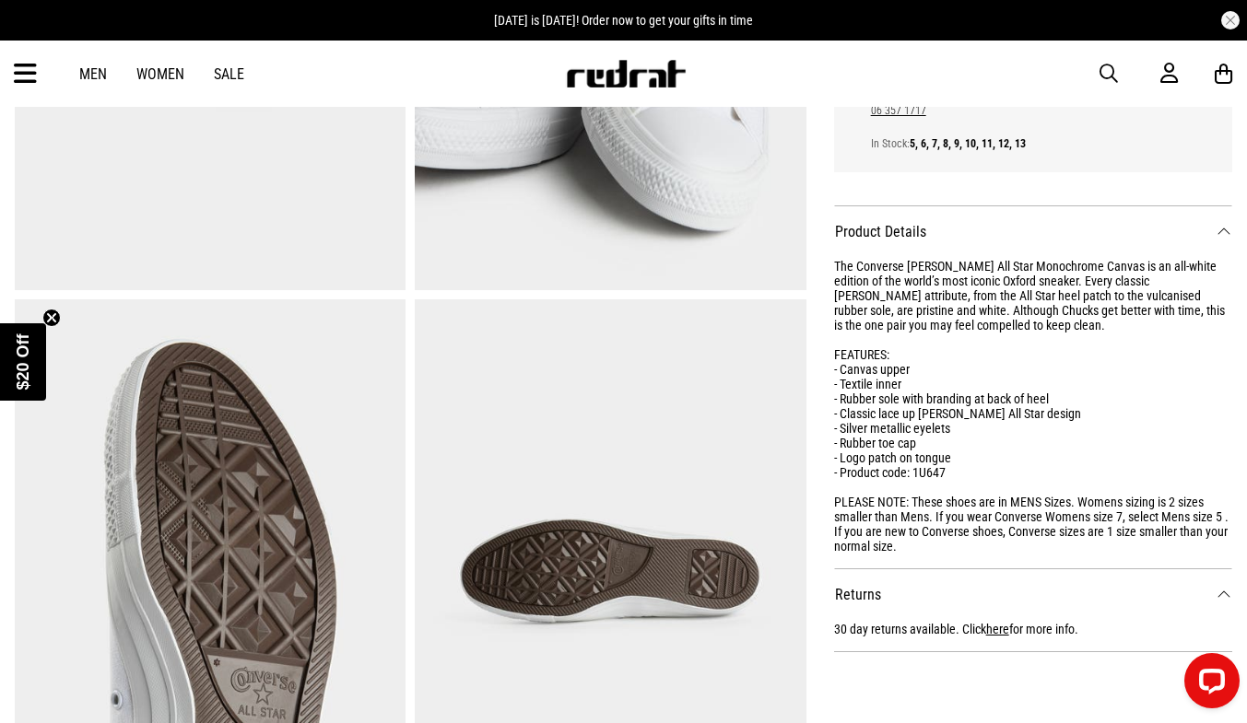
scroll to position [951, 0]
